Goal: Task Accomplishment & Management: Manage account settings

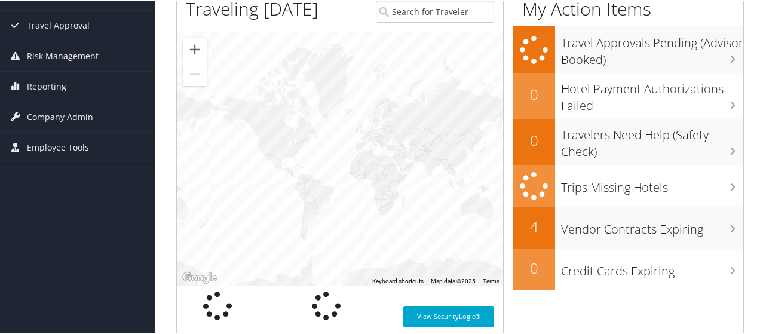
scroll to position [179, 0]
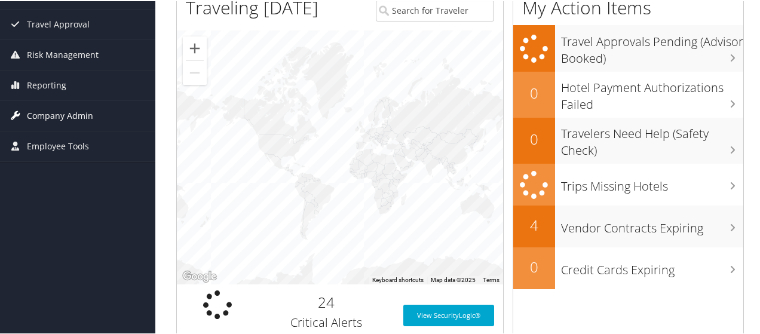
click at [50, 113] on span "Company Admin" at bounding box center [60, 115] width 66 height 30
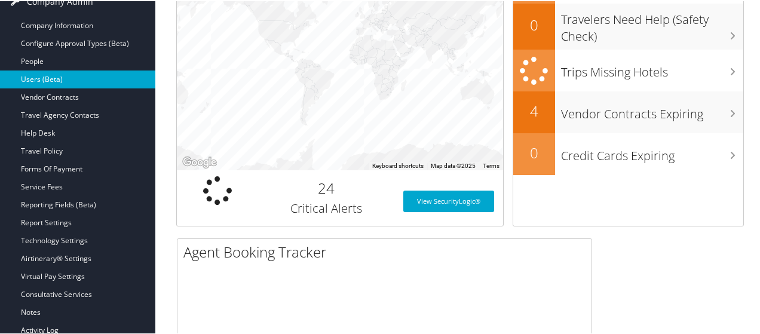
scroll to position [299, 0]
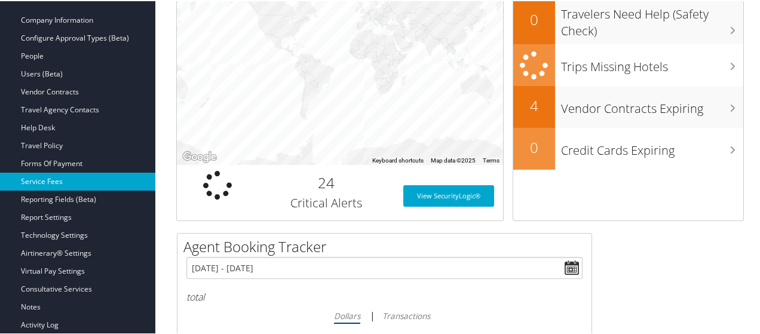
click at [56, 176] on link "Service Fees" at bounding box center [77, 180] width 155 height 18
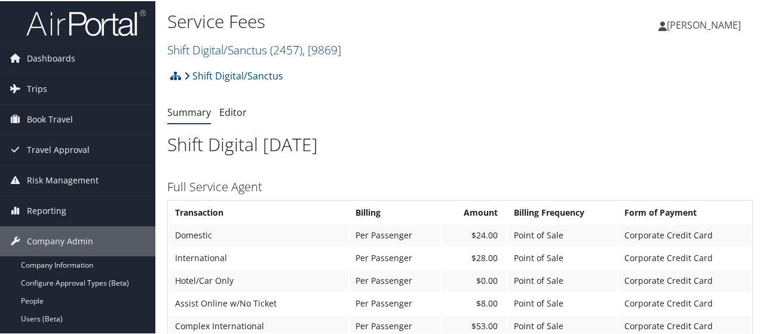
click at [341, 48] on span ", [ 9869 ]" at bounding box center [321, 49] width 39 height 16
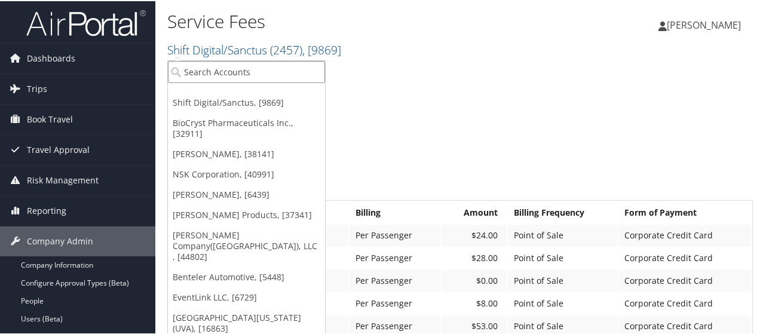
paste input "3006"
type input "3006"
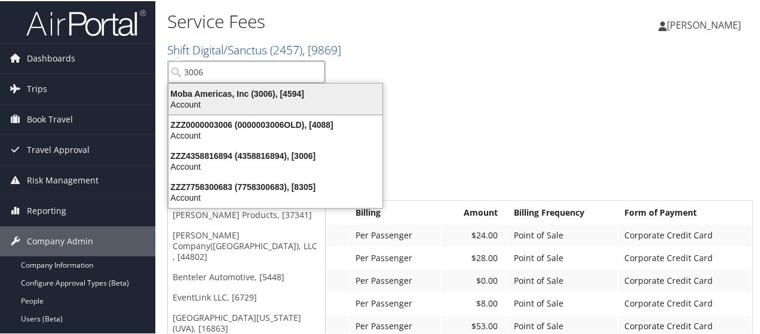
click at [269, 84] on div "Moba Americas, Inc (3006), [4594] Account" at bounding box center [275, 97] width 210 height 27
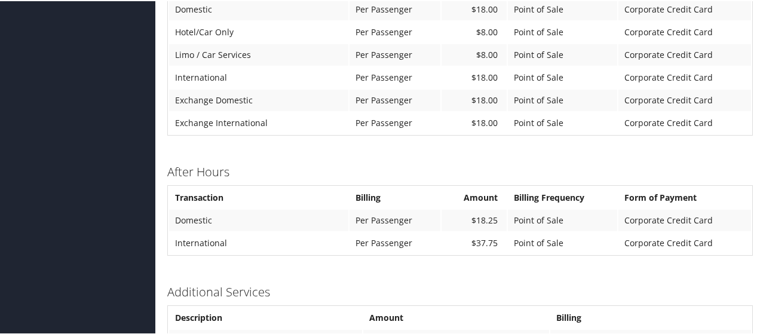
scroll to position [880, 0]
